Goal: Navigation & Orientation: Find specific page/section

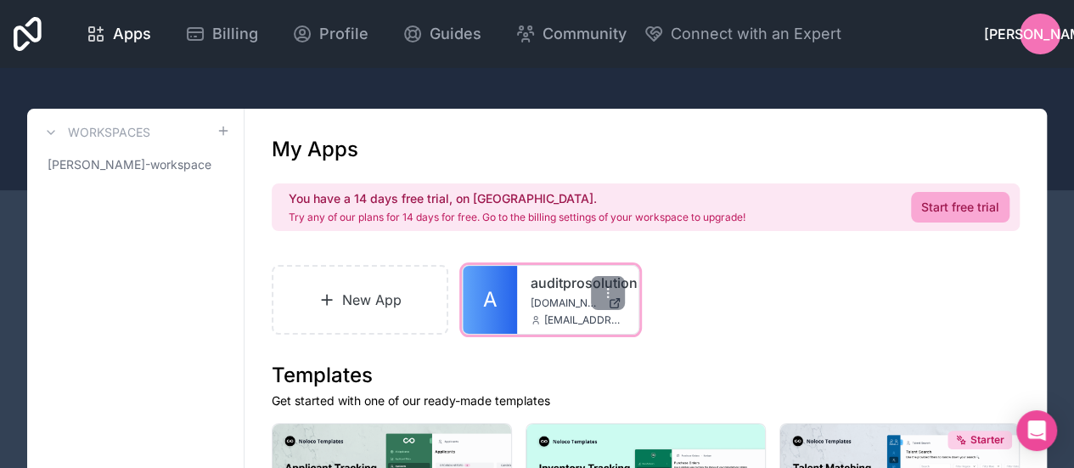
click at [553, 295] on div "auditprosolutions auditprosolutions.noloco.co jacosta@aventrixcorp.com" at bounding box center [577, 300] width 121 height 68
click at [505, 303] on link "A" at bounding box center [490, 300] width 54 height 68
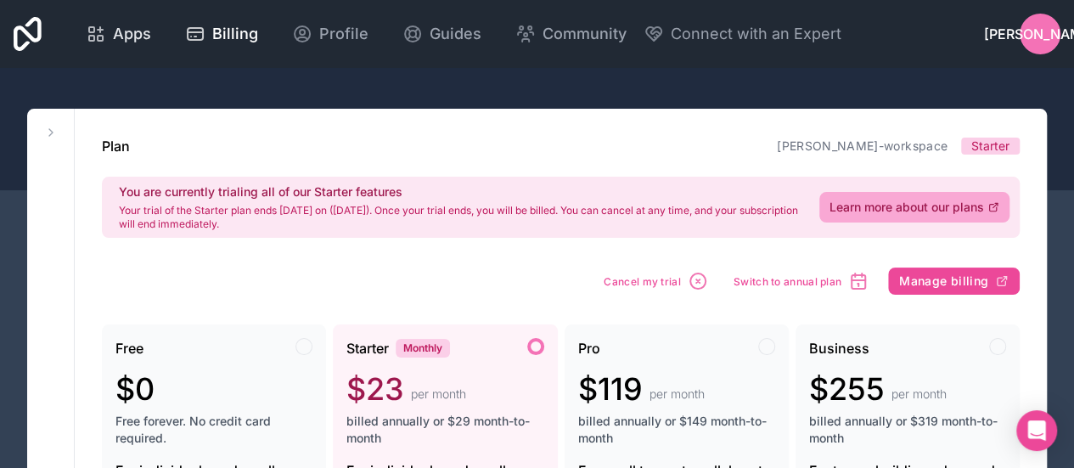
click at [110, 36] on div "Apps" at bounding box center [118, 34] width 65 height 24
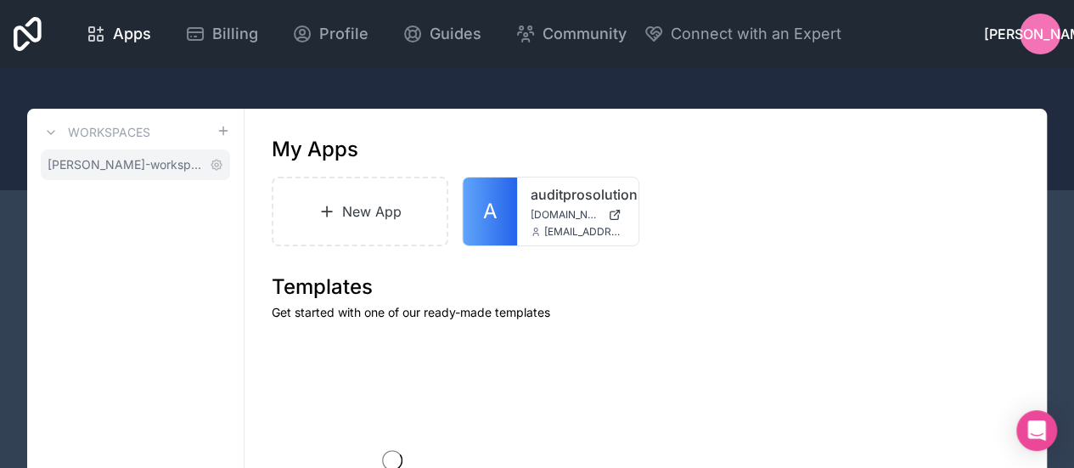
click at [99, 162] on span "[PERSON_NAME]-workspace" at bounding box center [125, 164] width 155 height 17
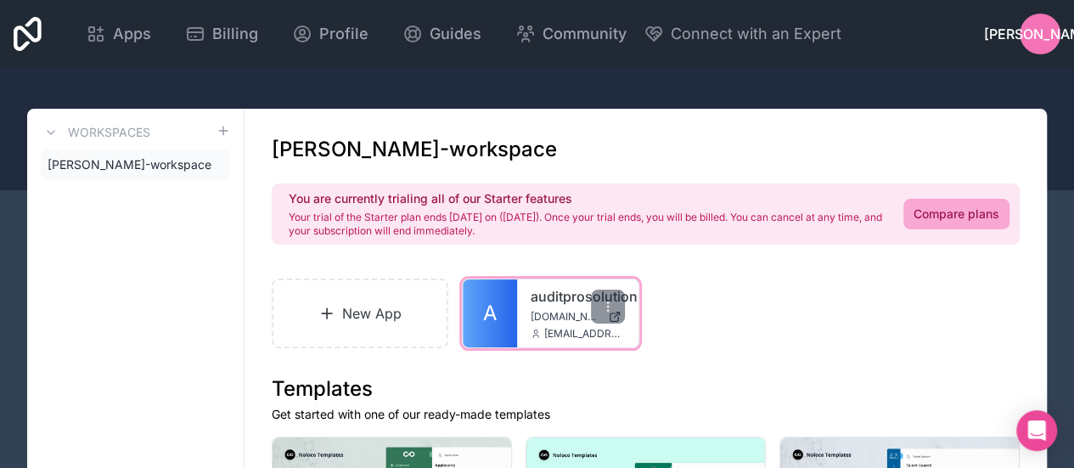
click at [505, 299] on link "A" at bounding box center [490, 313] width 54 height 68
